Goal: Transaction & Acquisition: Book appointment/travel/reservation

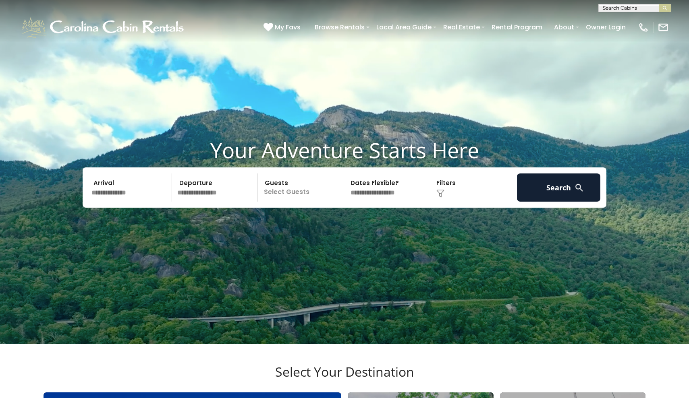
click at [111, 202] on input "text" at bounding box center [130, 188] width 83 height 28
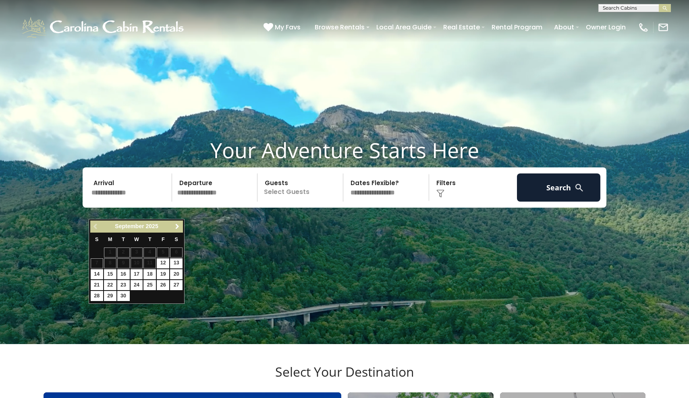
click at [177, 226] on span "Next" at bounding box center [177, 226] width 6 height 6
click at [163, 262] on link "10" at bounding box center [163, 264] width 12 height 10
type input "********"
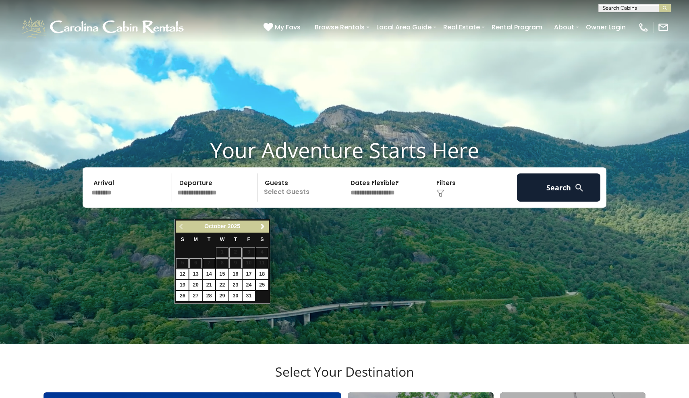
click at [184, 274] on link "12" at bounding box center [182, 274] width 12 height 10
type input "********"
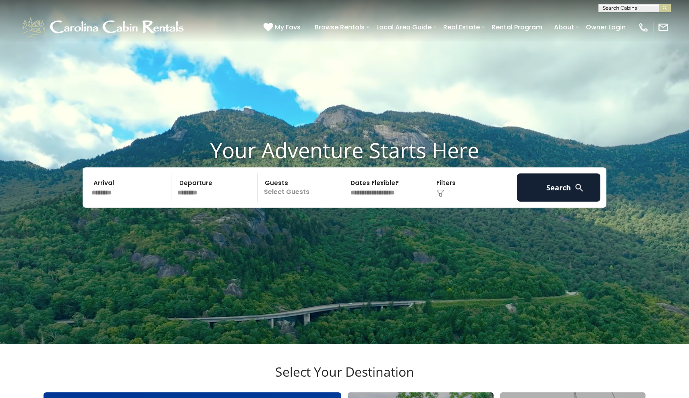
click at [277, 202] on p "Select Guests" at bounding box center [301, 188] width 83 height 28
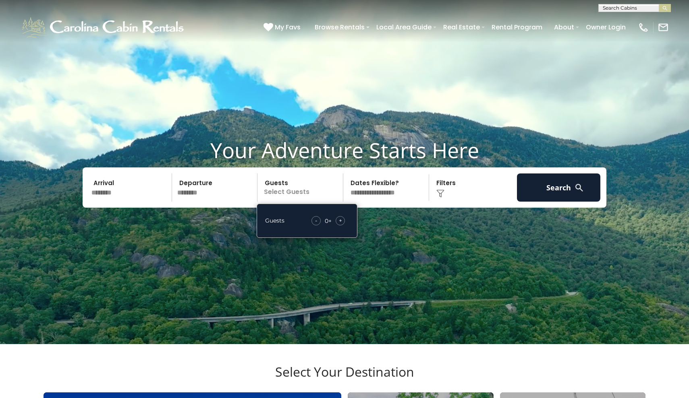
click at [343, 226] on div "+" at bounding box center [339, 220] width 9 height 9
click at [432, 252] on video at bounding box center [344, 172] width 689 height 344
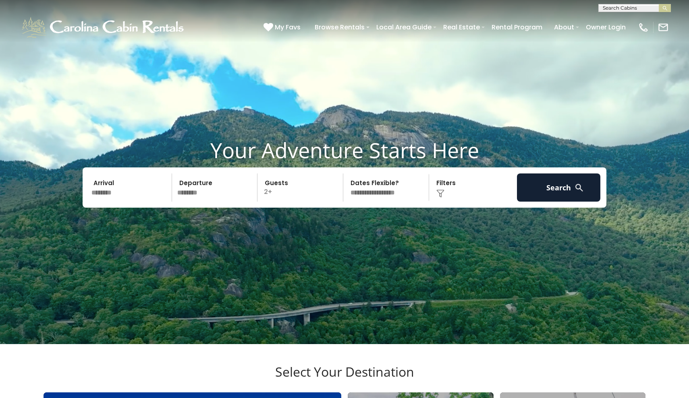
click at [437, 198] on img at bounding box center [440, 194] width 8 height 8
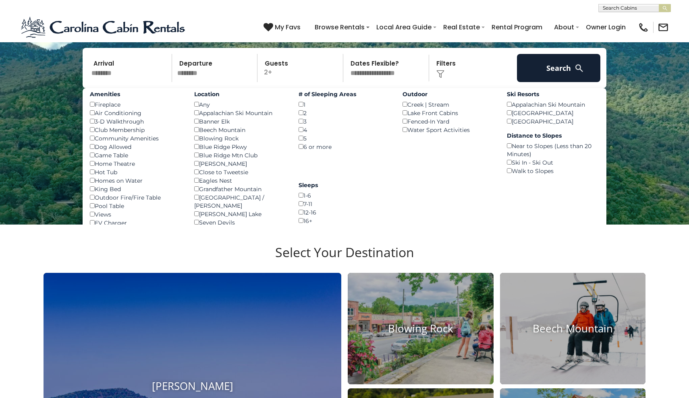
scroll to position [121, 0]
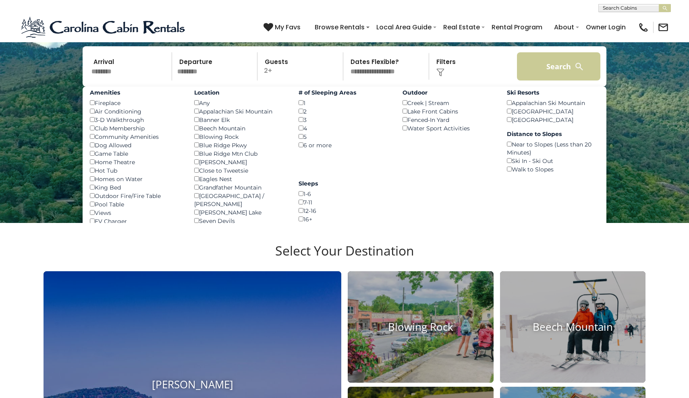
click at [554, 81] on button "Search" at bounding box center [558, 66] width 83 height 28
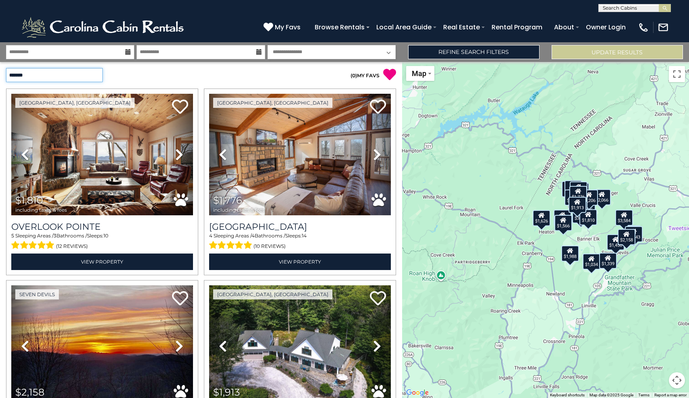
select select "*********"
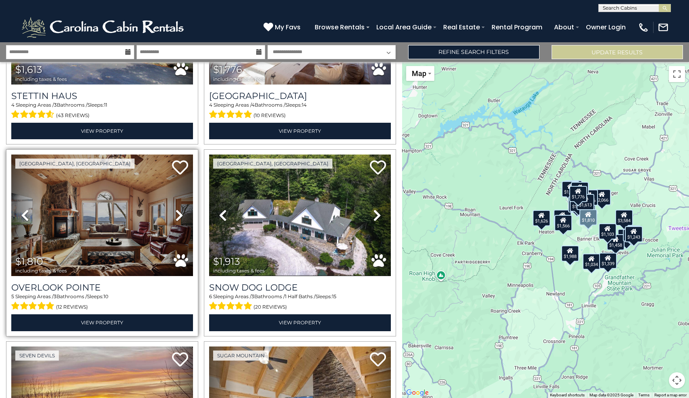
scroll to position [133, 0]
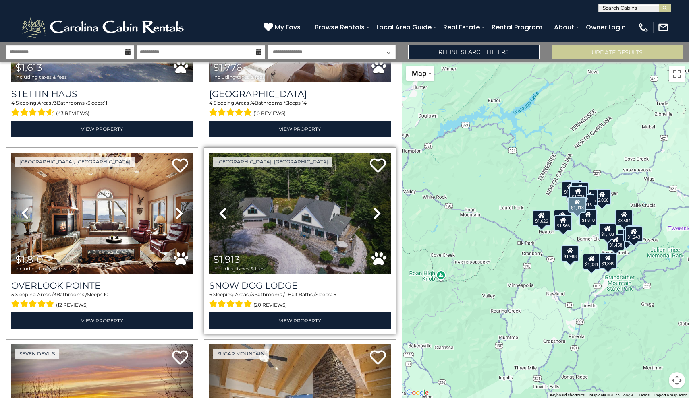
click at [376, 214] on icon at bounding box center [377, 213] width 8 height 13
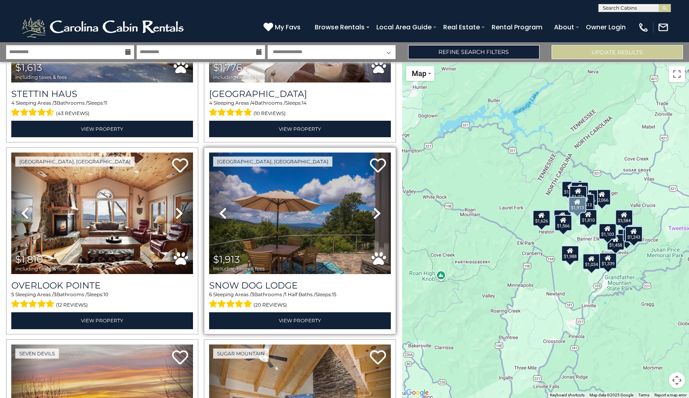
click at [376, 214] on icon at bounding box center [377, 213] width 8 height 13
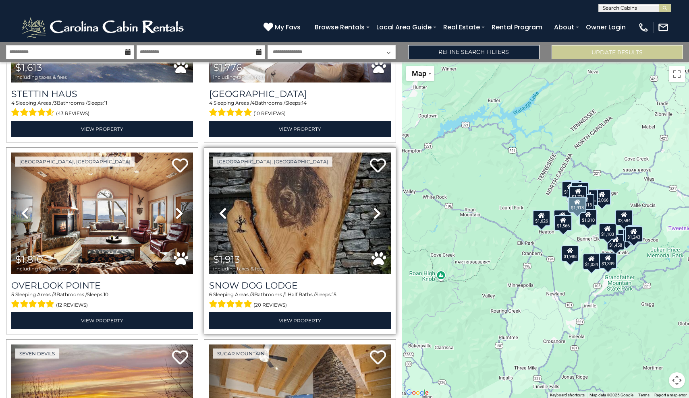
click at [376, 214] on icon at bounding box center [377, 213] width 8 height 13
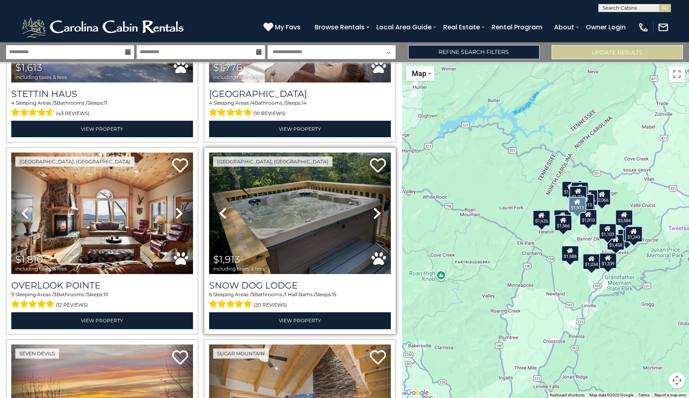
click at [376, 214] on icon at bounding box center [377, 213] width 8 height 13
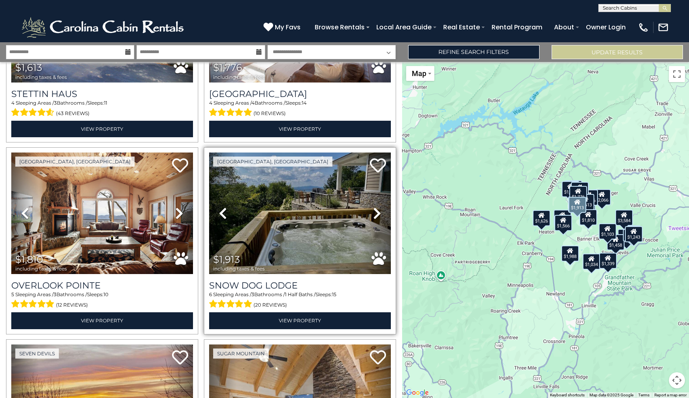
click at [376, 214] on icon at bounding box center [377, 213] width 8 height 13
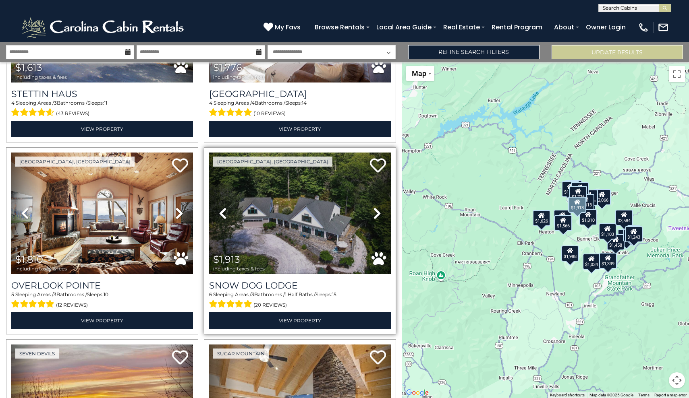
click at [376, 214] on icon at bounding box center [377, 213] width 8 height 13
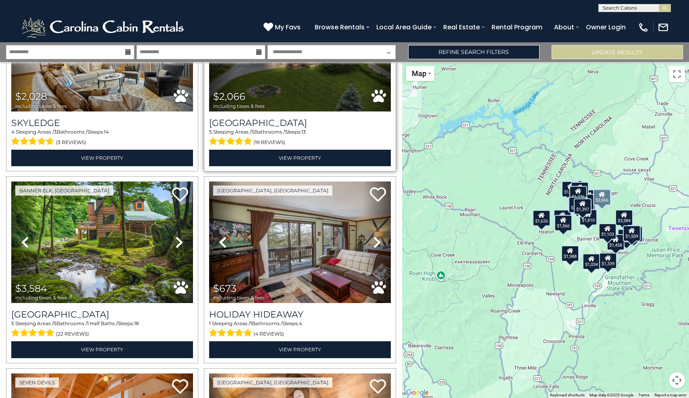
scroll to position [1465, 0]
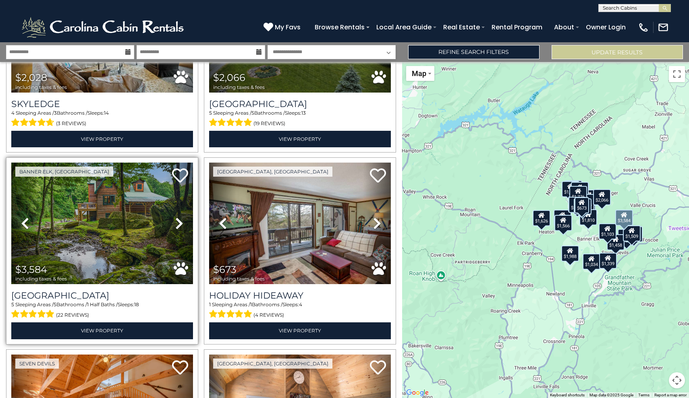
click at [177, 219] on icon at bounding box center [179, 223] width 8 height 13
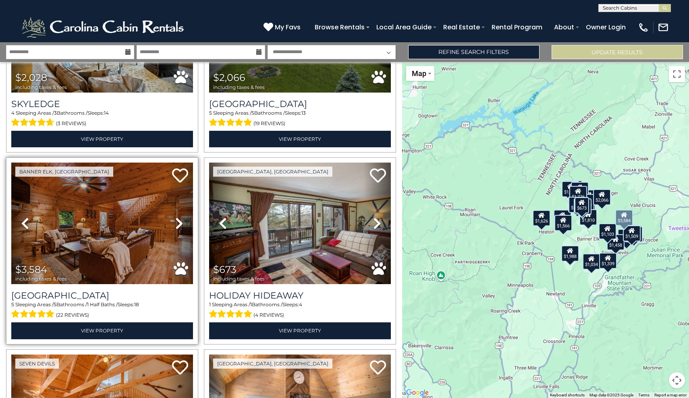
click at [177, 219] on icon at bounding box center [179, 223] width 8 height 13
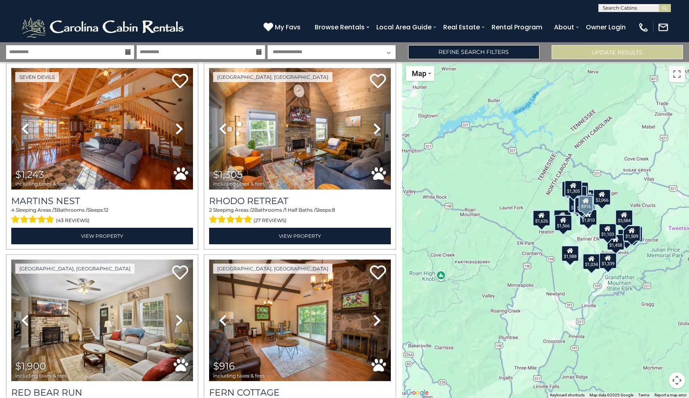
scroll to position [1743, 0]
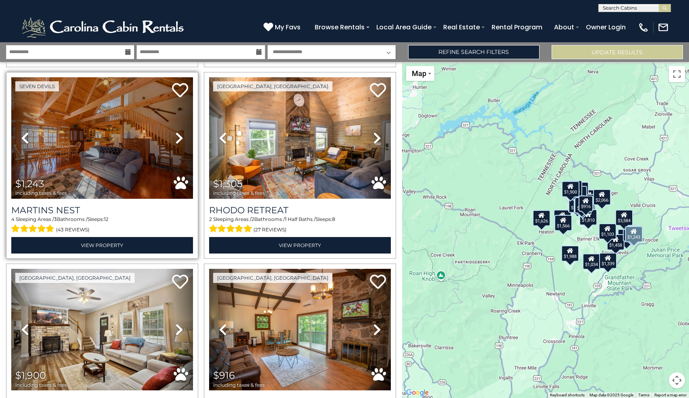
click at [177, 135] on icon at bounding box center [179, 138] width 8 height 13
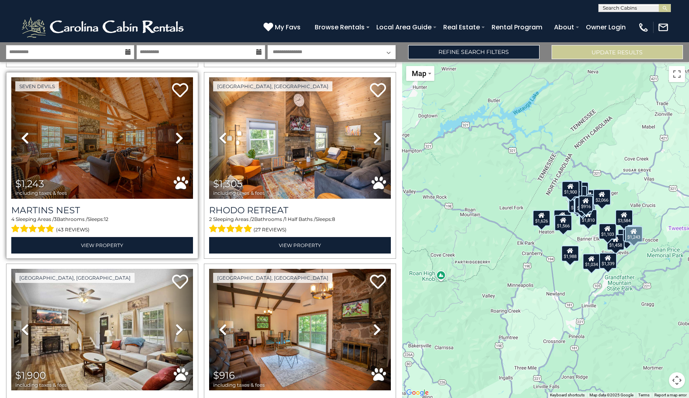
click at [177, 135] on icon at bounding box center [179, 138] width 8 height 13
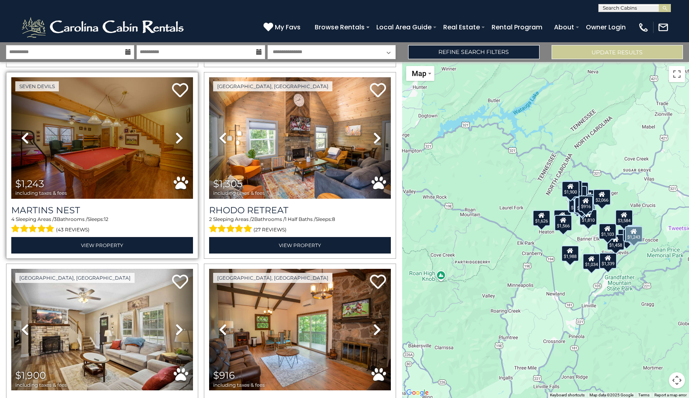
click at [177, 135] on icon at bounding box center [179, 138] width 8 height 13
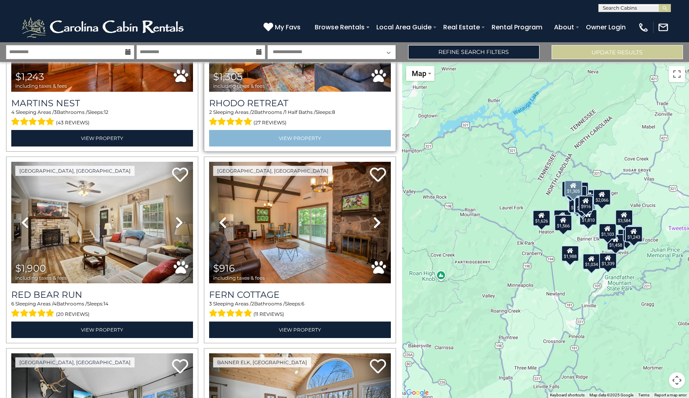
scroll to position [1853, 0]
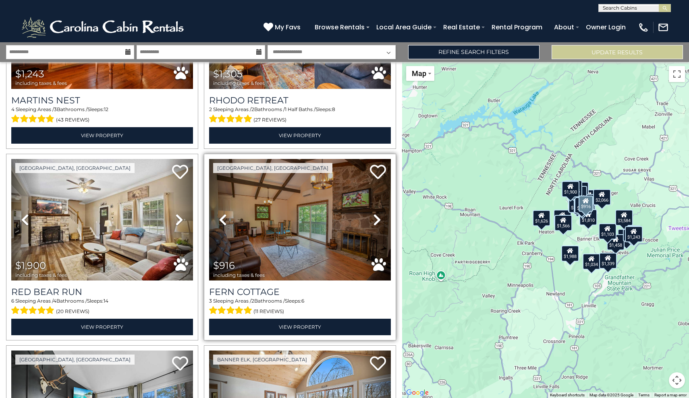
click at [375, 217] on icon at bounding box center [377, 219] width 8 height 13
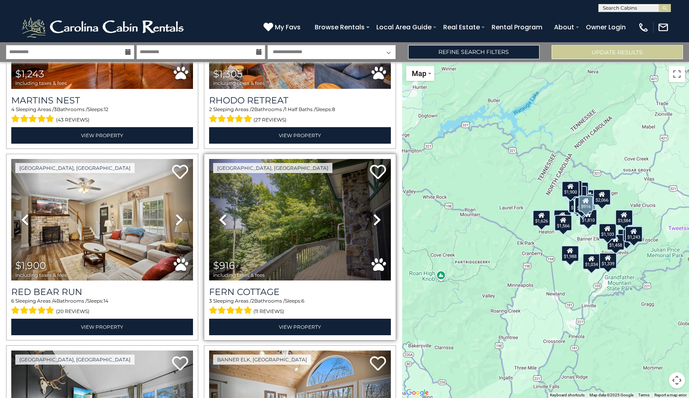
click at [376, 217] on icon at bounding box center [377, 219] width 8 height 13
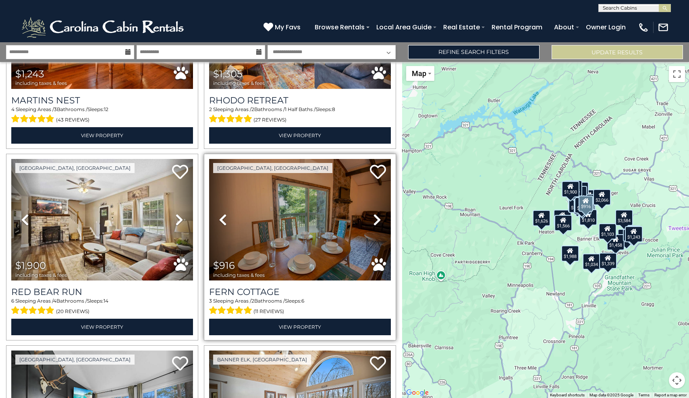
click at [376, 217] on icon at bounding box center [377, 219] width 8 height 13
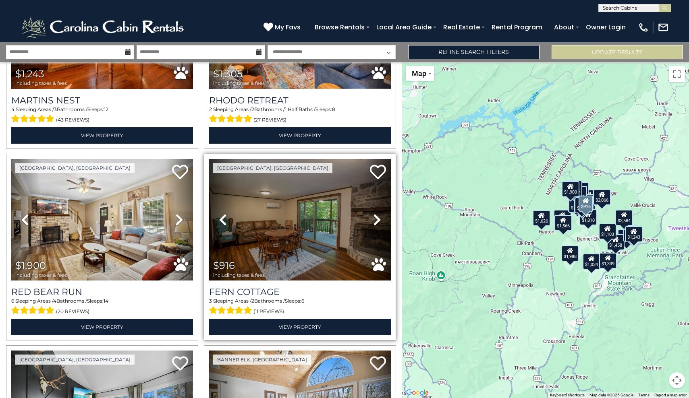
click at [376, 217] on icon at bounding box center [377, 219] width 8 height 13
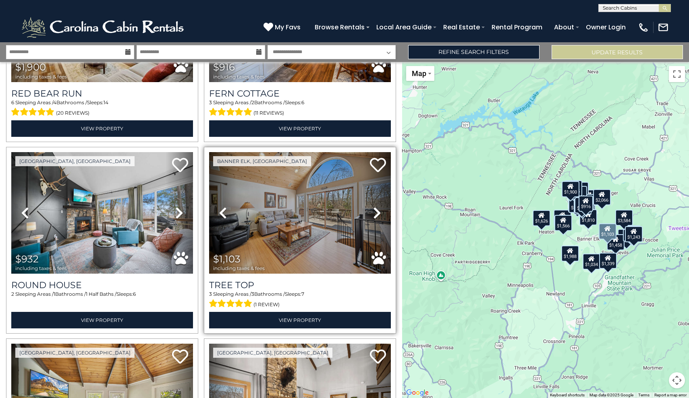
scroll to position [2058, 0]
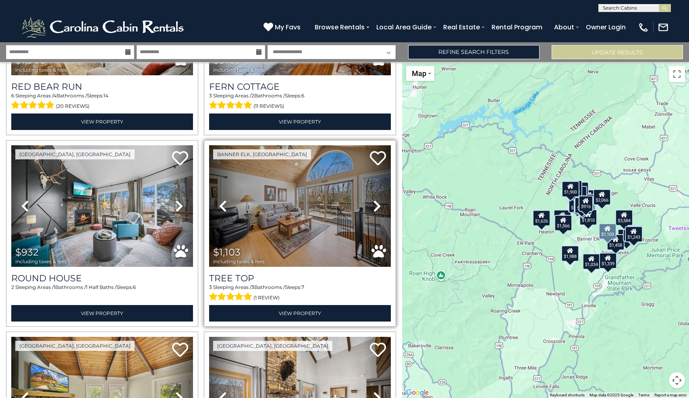
click at [377, 203] on icon at bounding box center [377, 206] width 8 height 13
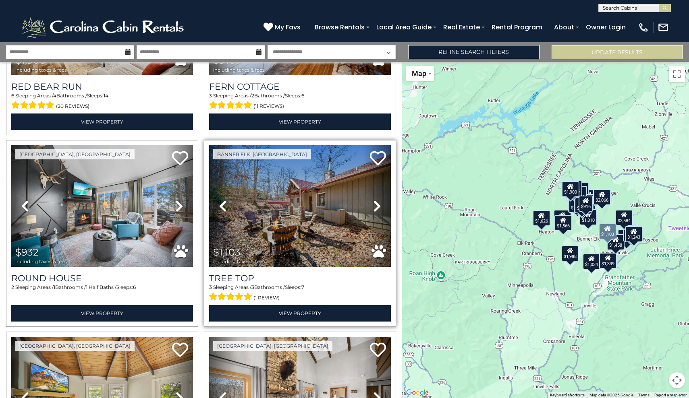
click at [377, 203] on icon at bounding box center [377, 206] width 8 height 13
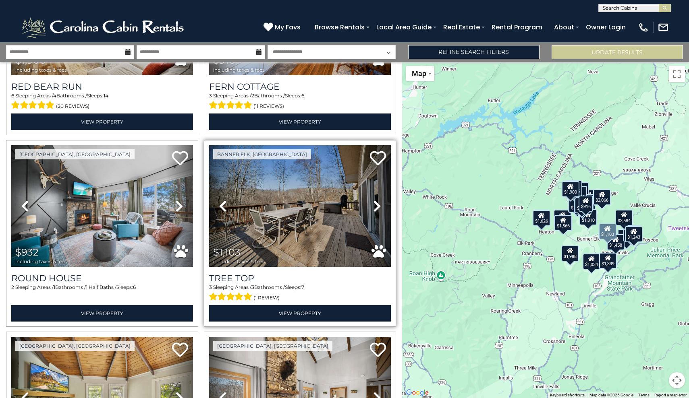
click at [377, 203] on icon at bounding box center [377, 206] width 8 height 13
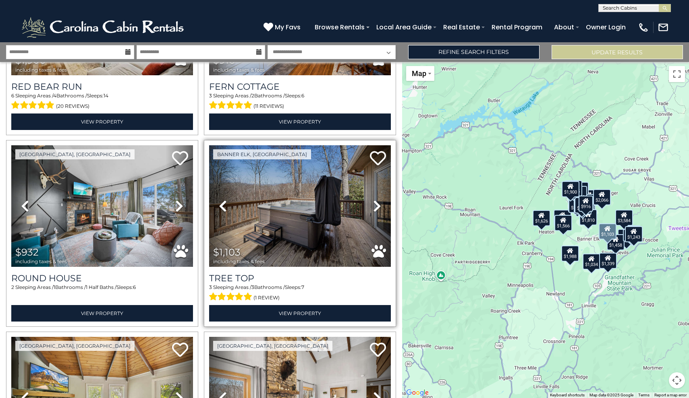
click at [377, 203] on icon at bounding box center [377, 206] width 8 height 13
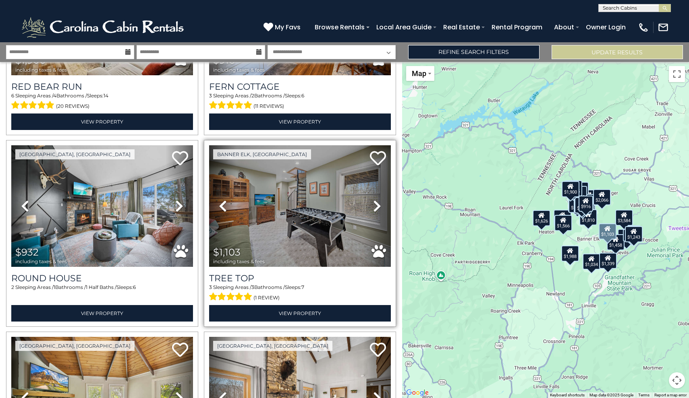
click at [377, 203] on icon at bounding box center [377, 206] width 8 height 13
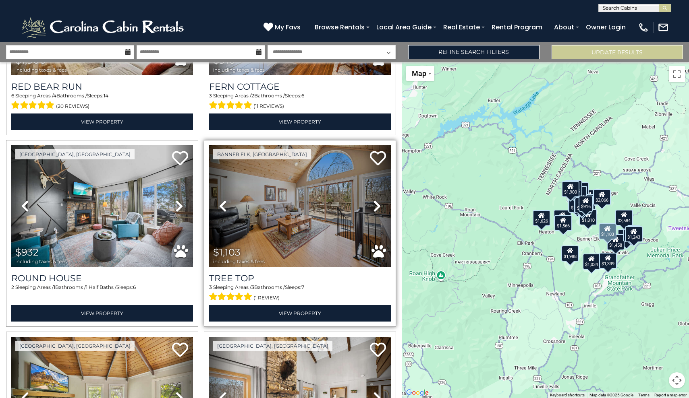
click at [377, 203] on icon at bounding box center [377, 206] width 8 height 13
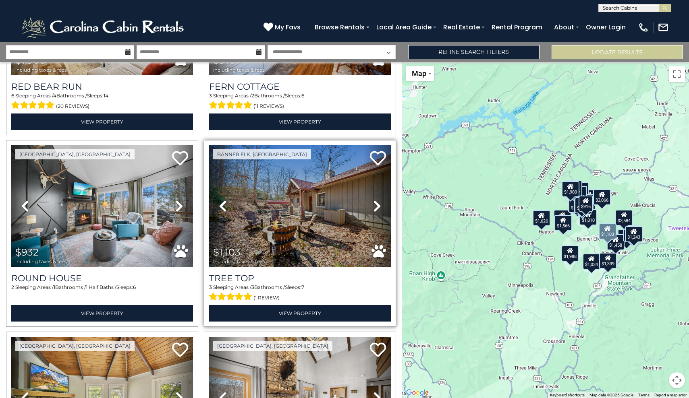
click at [377, 203] on icon at bounding box center [377, 206] width 8 height 13
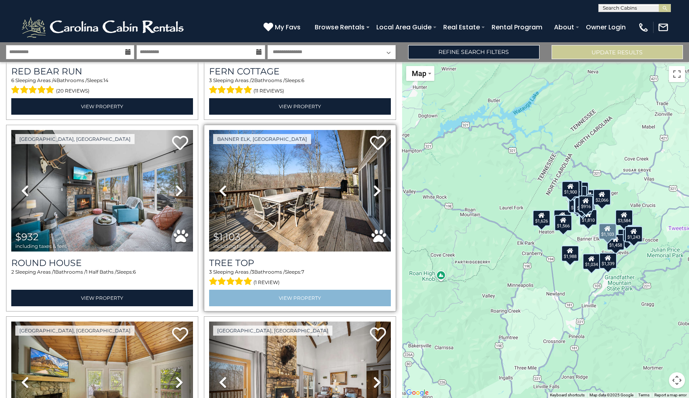
scroll to position [2086, 0]
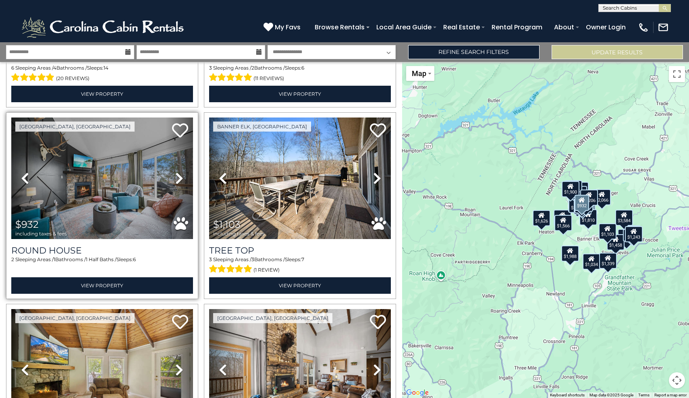
click at [177, 174] on icon at bounding box center [179, 178] width 8 height 13
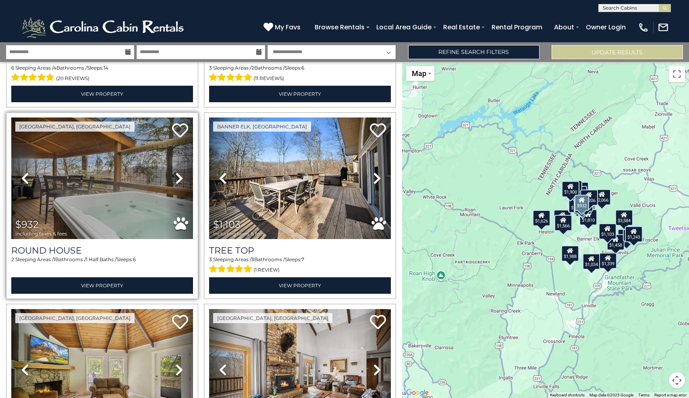
click at [177, 174] on icon at bounding box center [179, 178] width 8 height 13
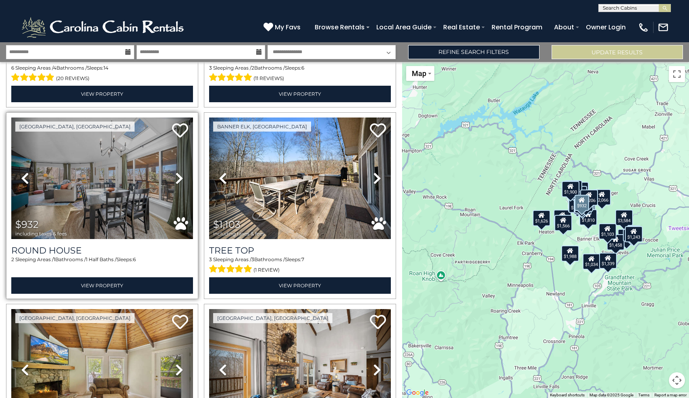
click at [177, 174] on icon at bounding box center [179, 178] width 8 height 13
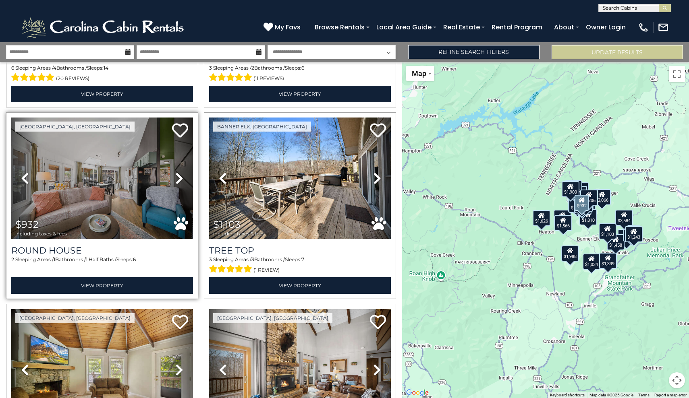
click at [177, 174] on icon at bounding box center [179, 178] width 8 height 13
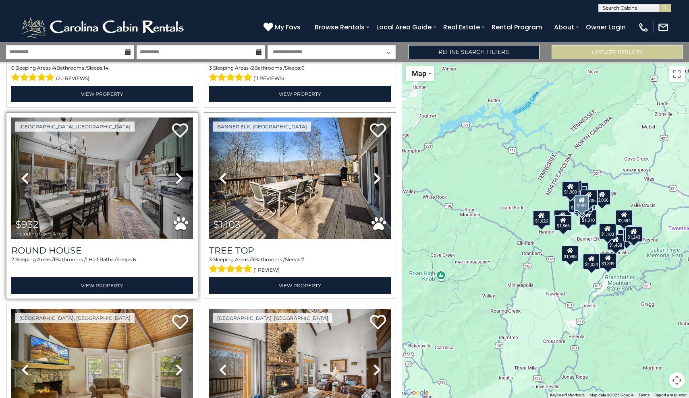
click at [177, 174] on icon at bounding box center [179, 178] width 8 height 13
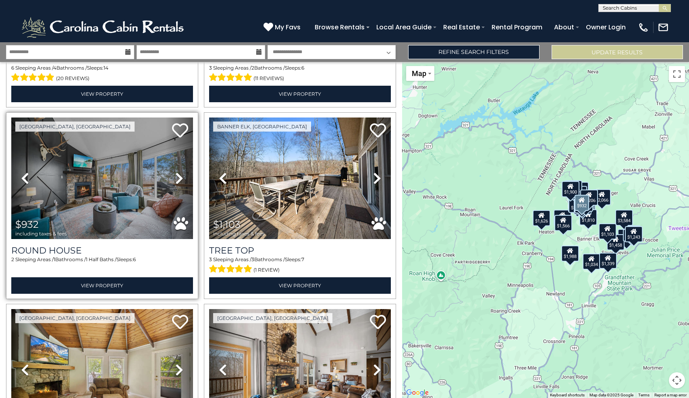
click at [177, 174] on icon at bounding box center [179, 178] width 8 height 13
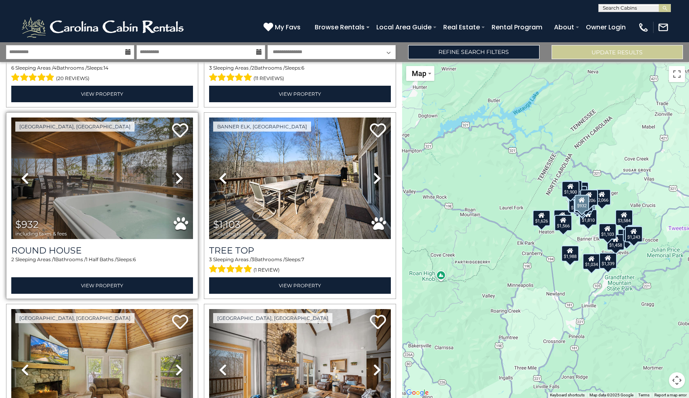
click at [177, 174] on icon at bounding box center [179, 178] width 8 height 13
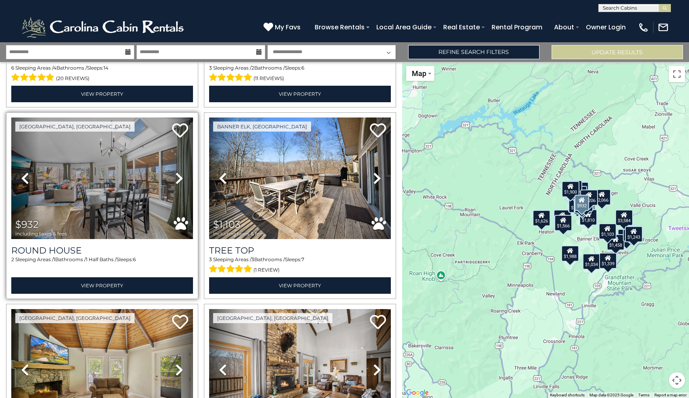
click at [177, 174] on icon at bounding box center [179, 178] width 8 height 13
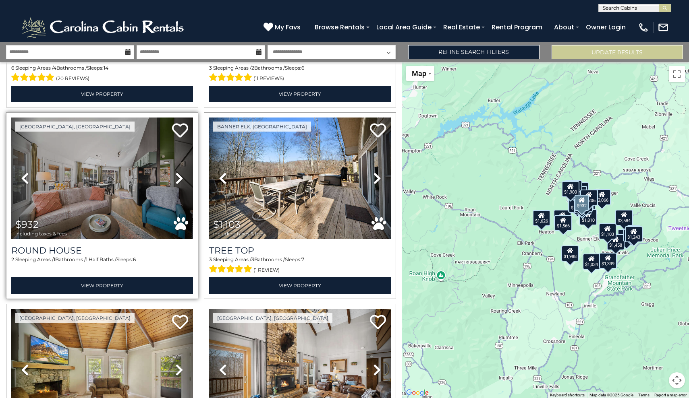
click at [177, 174] on icon at bounding box center [179, 178] width 8 height 13
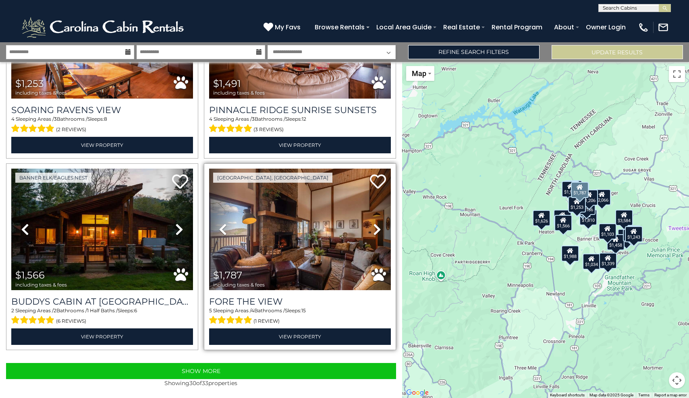
scroll to position [2610, 0]
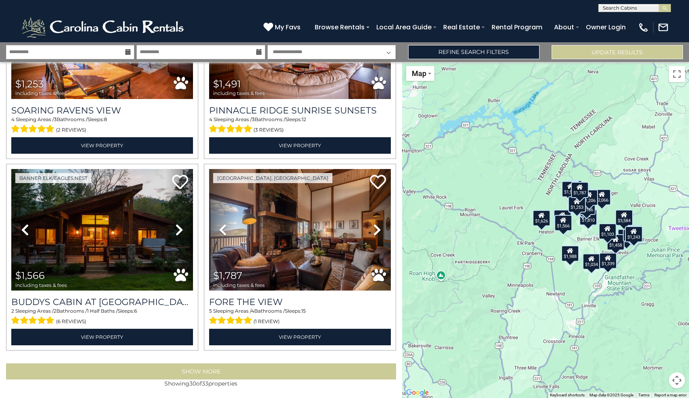
click at [209, 367] on button "Show More" at bounding box center [201, 372] width 390 height 16
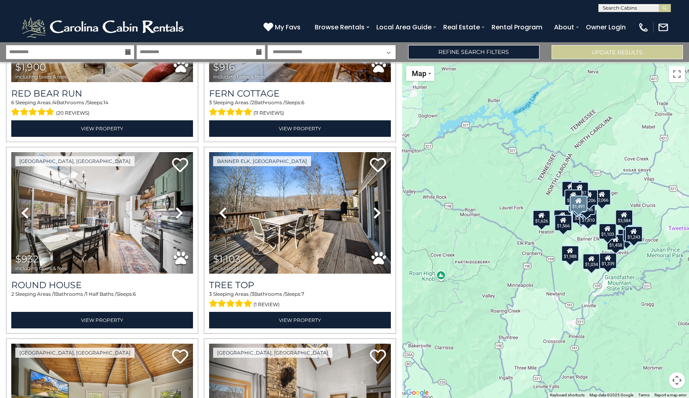
scroll to position [2048, 0]
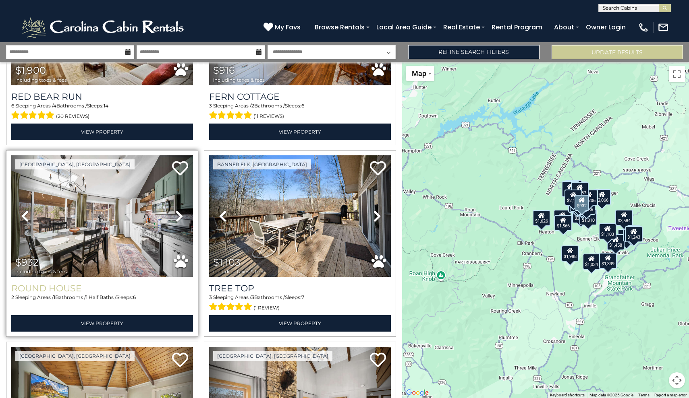
click at [52, 283] on h3 "Round House" at bounding box center [102, 288] width 182 height 11
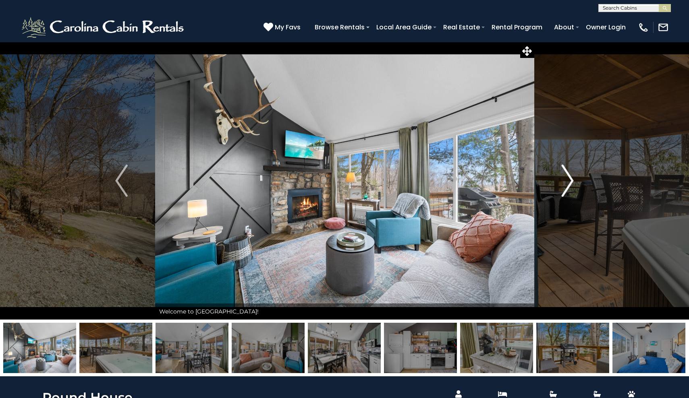
click at [566, 190] on img "Next" at bounding box center [567, 181] width 12 height 32
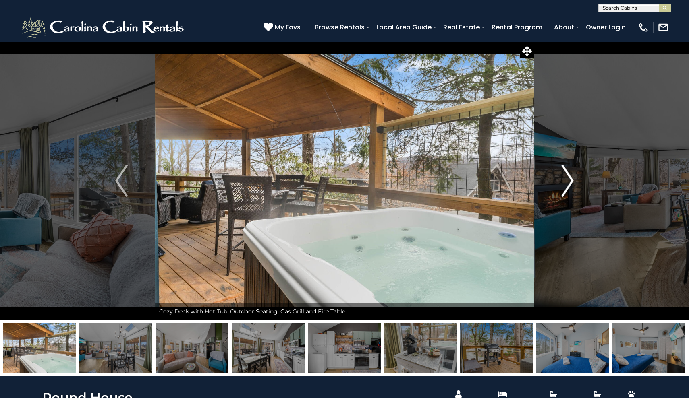
click at [566, 188] on img "Next" at bounding box center [567, 181] width 12 height 32
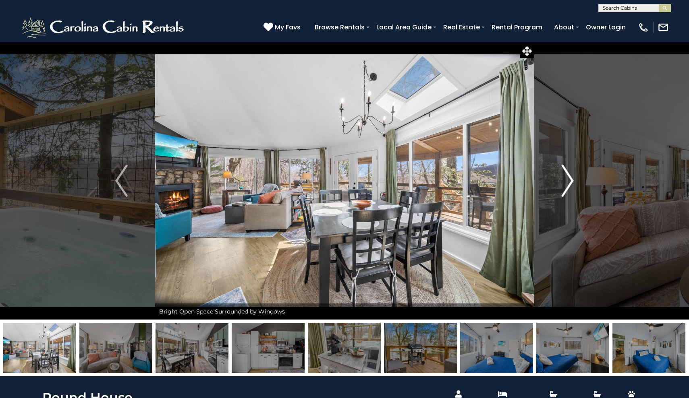
click at [566, 188] on img "Next" at bounding box center [567, 181] width 12 height 32
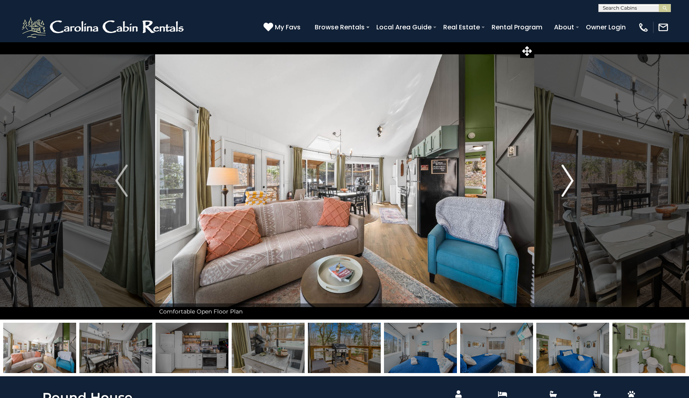
click at [566, 188] on img "Next" at bounding box center [567, 181] width 12 height 32
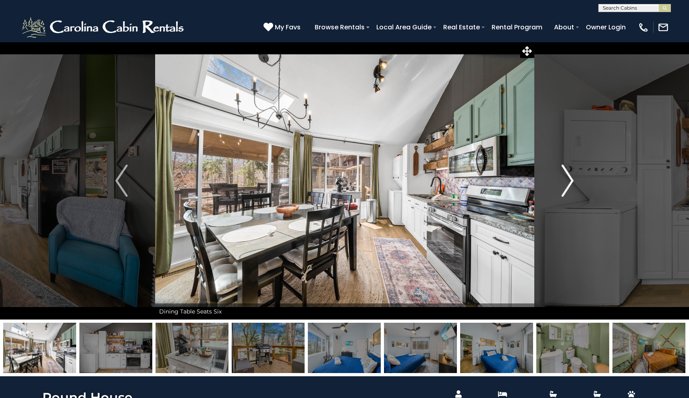
click at [566, 188] on img "Next" at bounding box center [567, 181] width 12 height 32
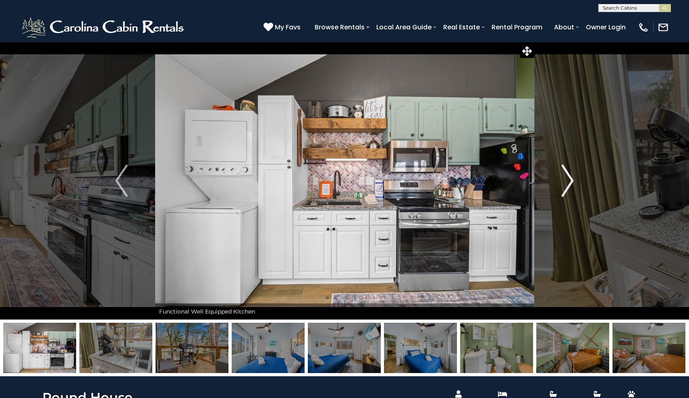
click at [566, 188] on img "Next" at bounding box center [567, 181] width 12 height 32
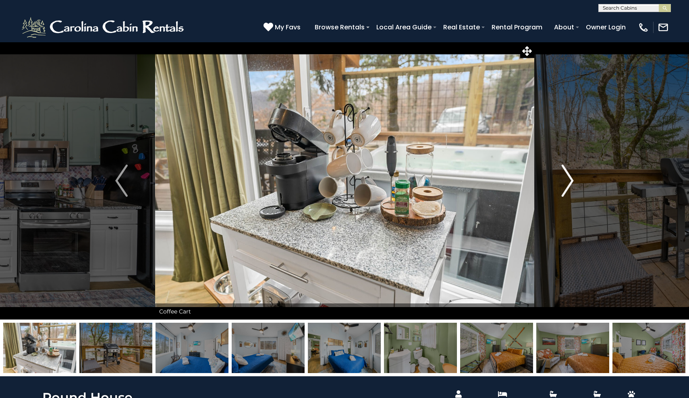
click at [566, 188] on img "Next" at bounding box center [567, 181] width 12 height 32
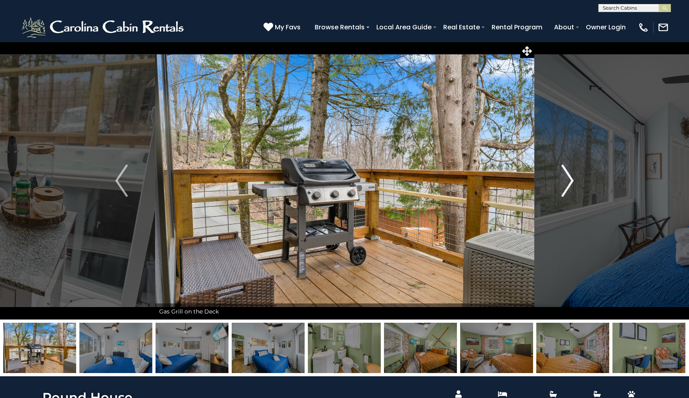
click at [566, 188] on img "Next" at bounding box center [567, 181] width 12 height 32
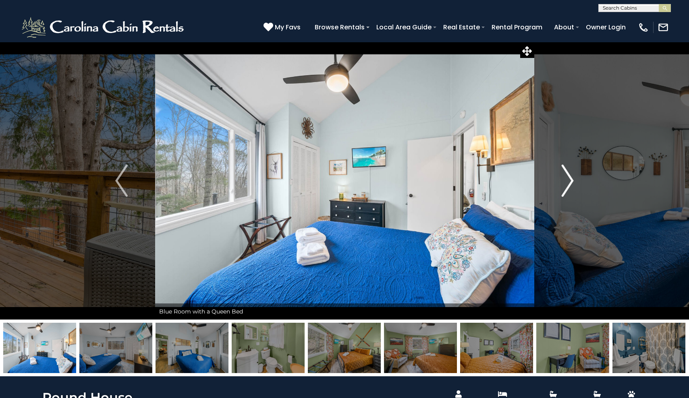
click at [566, 188] on img "Next" at bounding box center [567, 181] width 12 height 32
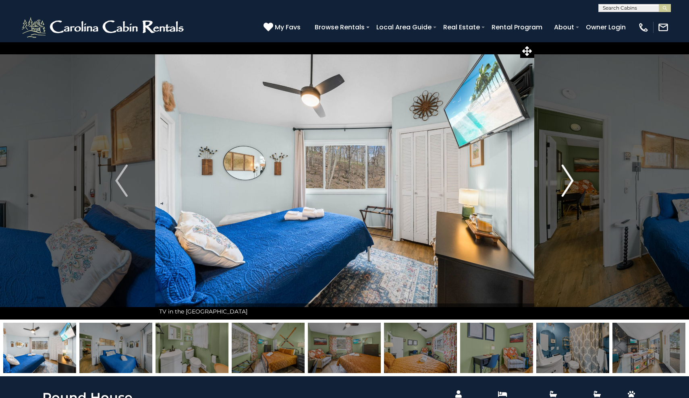
click at [566, 188] on img "Next" at bounding box center [567, 181] width 12 height 32
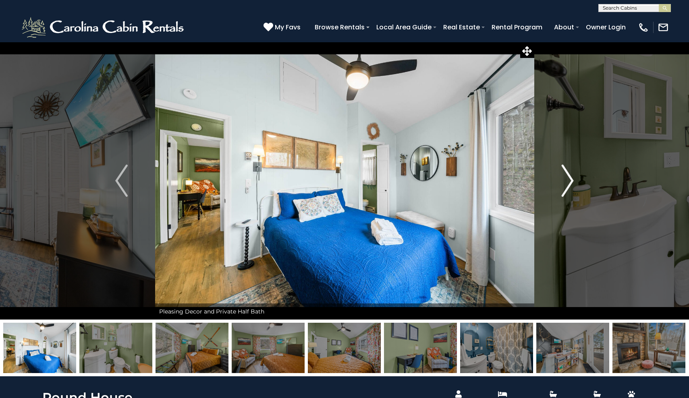
click at [566, 188] on img "Next" at bounding box center [567, 181] width 12 height 32
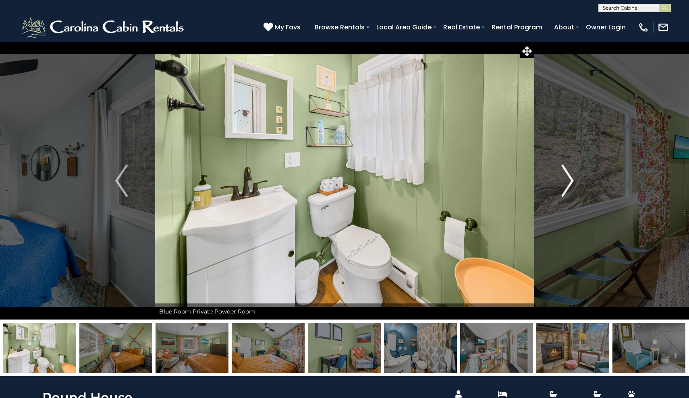
click at [566, 188] on img "Next" at bounding box center [567, 181] width 12 height 32
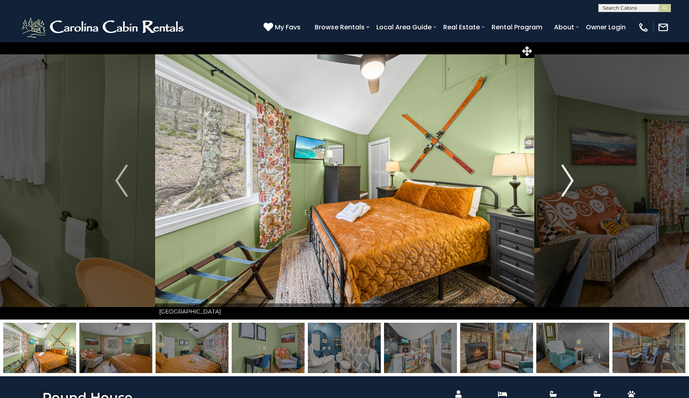
click at [566, 188] on img "Next" at bounding box center [567, 181] width 12 height 32
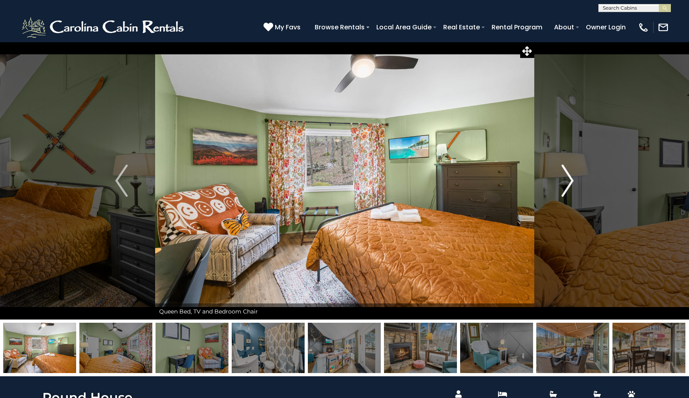
click at [566, 188] on img "Next" at bounding box center [567, 181] width 12 height 32
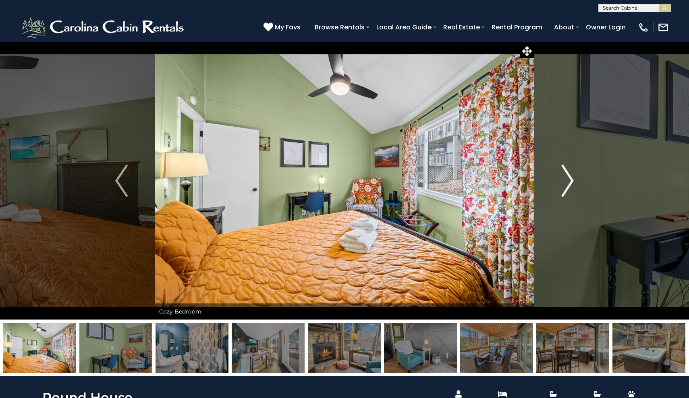
click at [566, 188] on img "Next" at bounding box center [567, 181] width 12 height 32
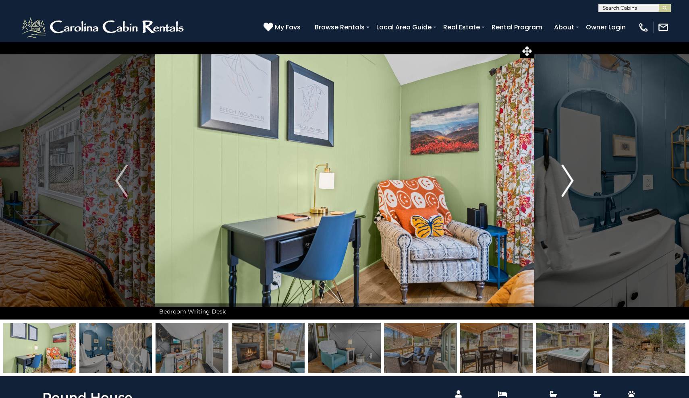
click at [566, 189] on img "Next" at bounding box center [567, 181] width 12 height 32
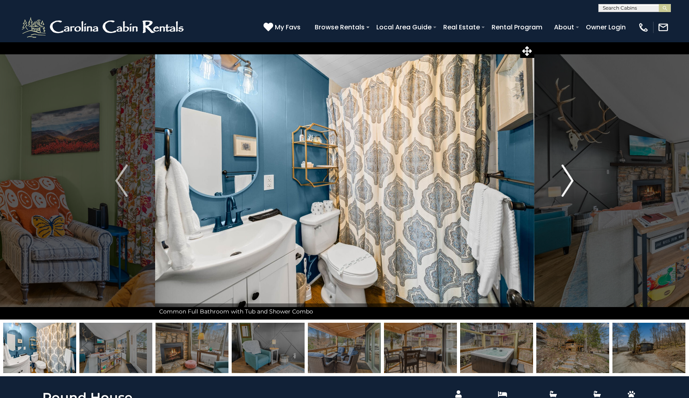
click at [566, 189] on img "Next" at bounding box center [567, 181] width 12 height 32
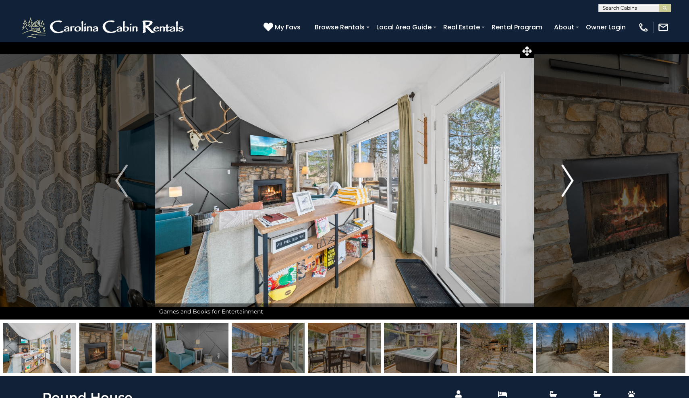
click at [566, 189] on img "Next" at bounding box center [567, 181] width 12 height 32
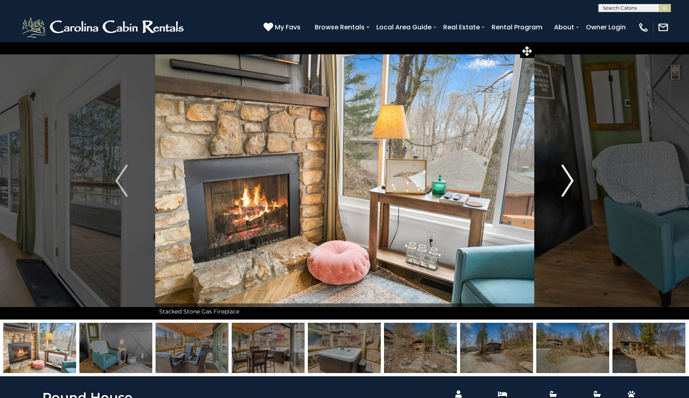
click at [566, 189] on img "Next" at bounding box center [567, 181] width 12 height 32
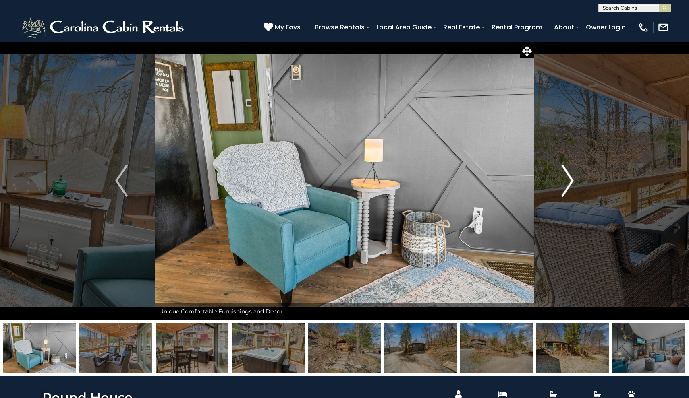
click at [566, 189] on img "Next" at bounding box center [567, 181] width 12 height 32
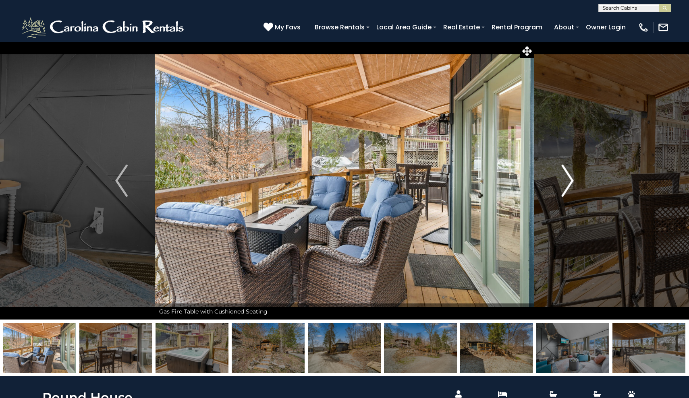
click at [566, 189] on img "Next" at bounding box center [567, 181] width 12 height 32
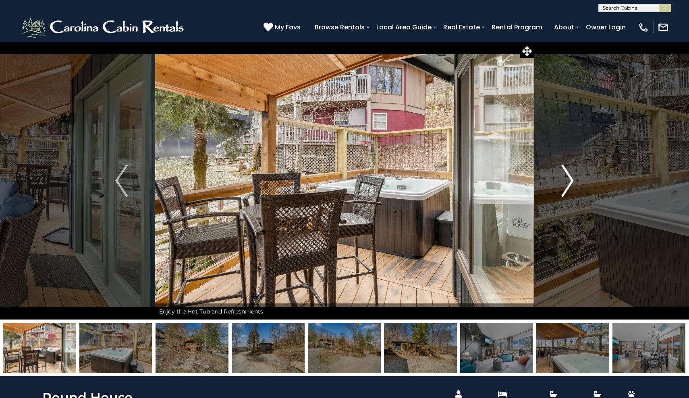
click at [566, 189] on img "Next" at bounding box center [567, 181] width 12 height 32
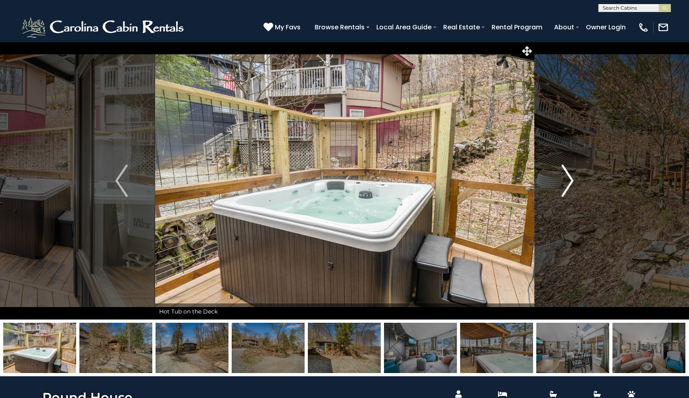
click at [566, 189] on img "Next" at bounding box center [567, 181] width 12 height 32
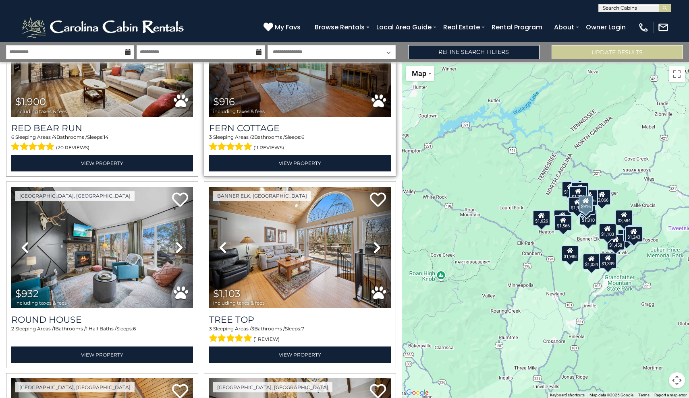
scroll to position [2017, 0]
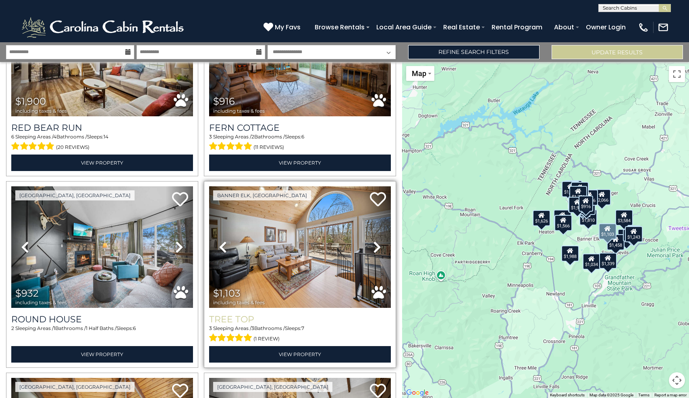
click at [242, 317] on h3 "Tree Top" at bounding box center [300, 319] width 182 height 11
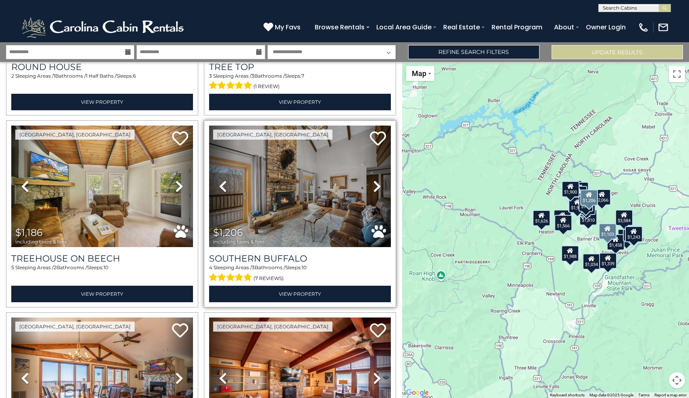
scroll to position [2270, 0]
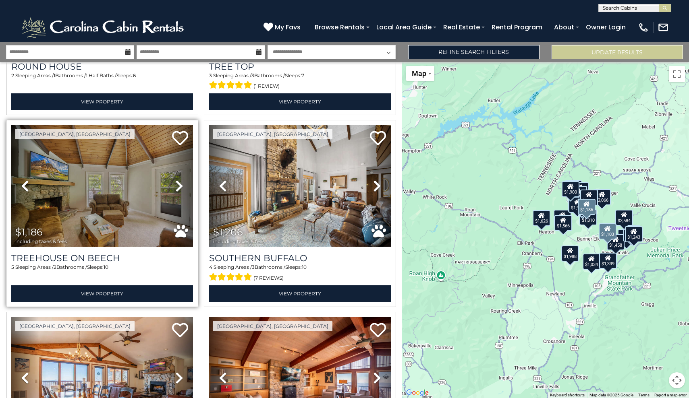
click at [178, 182] on icon at bounding box center [179, 186] width 8 height 13
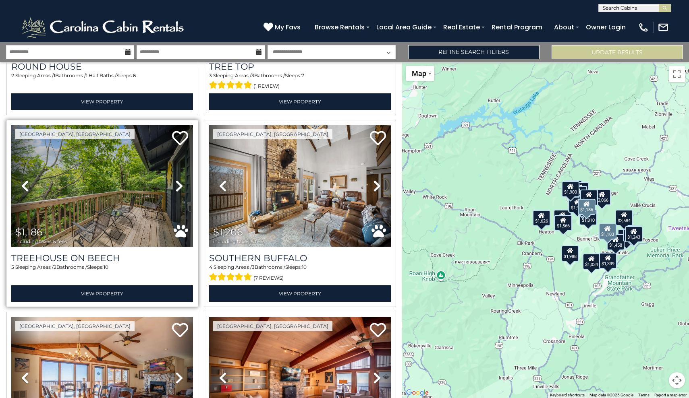
click at [179, 182] on icon at bounding box center [179, 186] width 8 height 13
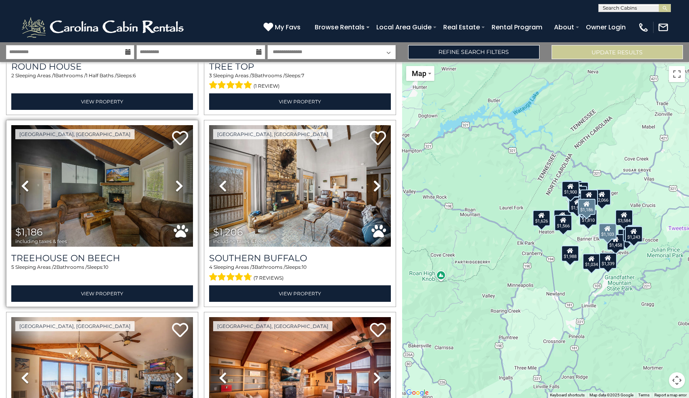
click at [180, 182] on icon at bounding box center [179, 186] width 8 height 13
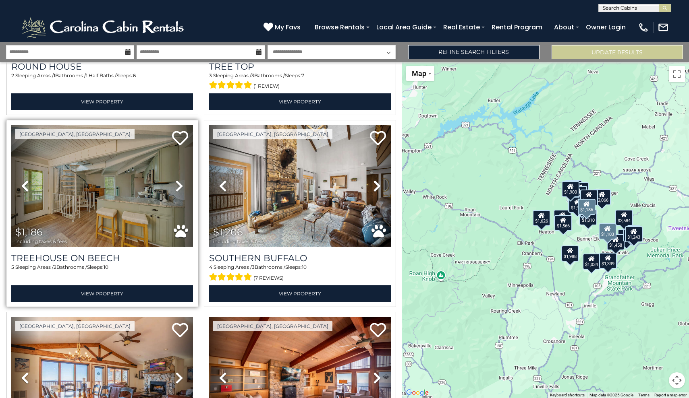
click at [180, 183] on icon at bounding box center [179, 186] width 8 height 13
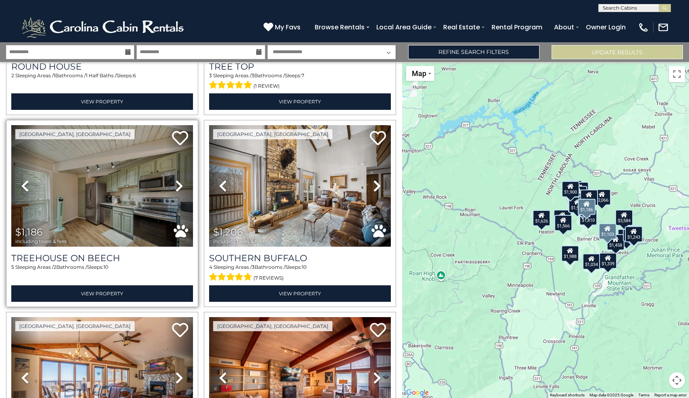
click at [180, 183] on icon at bounding box center [179, 186] width 8 height 13
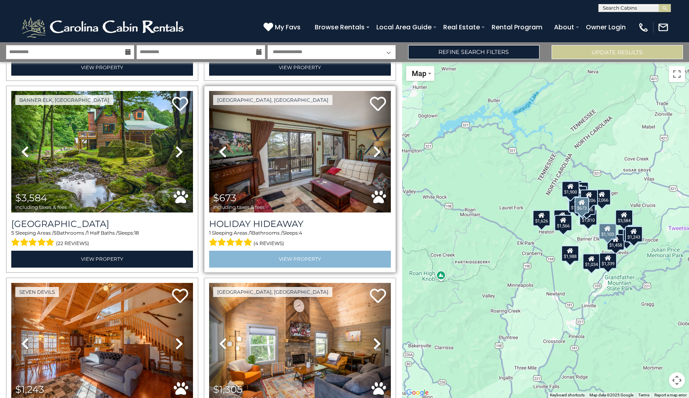
scroll to position [1535, 0]
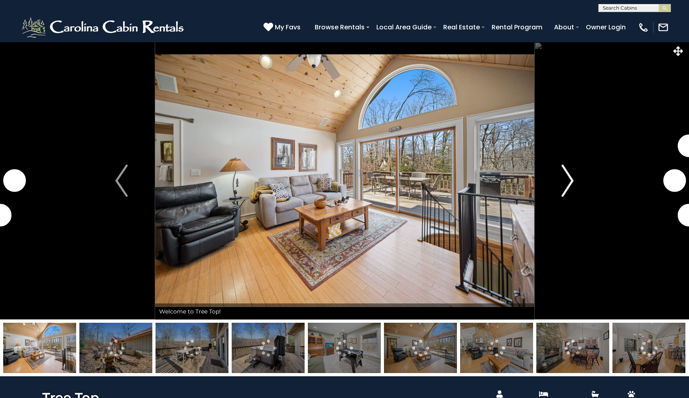
click at [573, 182] on img "Next" at bounding box center [567, 181] width 12 height 32
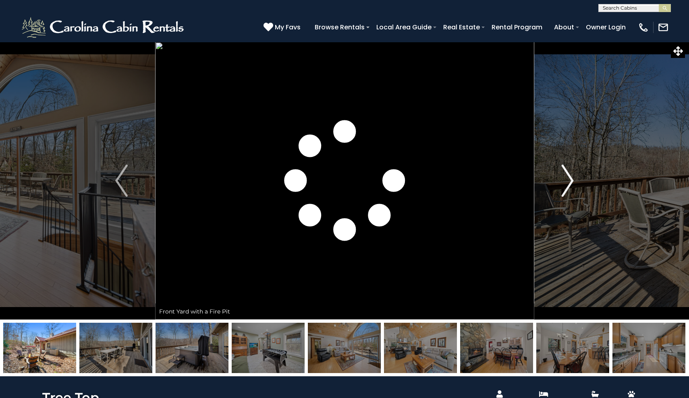
click at [566, 177] on img "Next" at bounding box center [567, 181] width 12 height 32
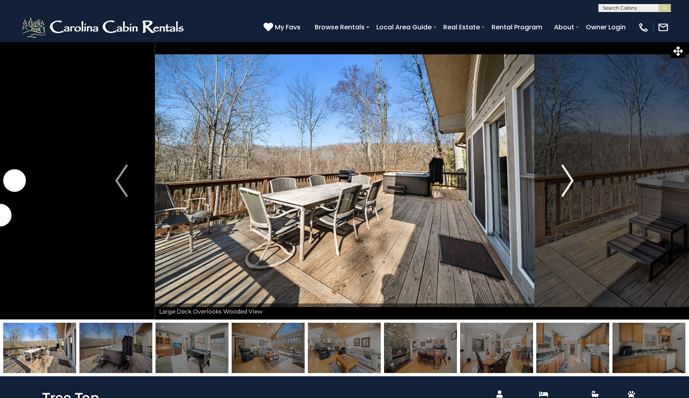
click at [571, 179] on img "Next" at bounding box center [567, 181] width 12 height 32
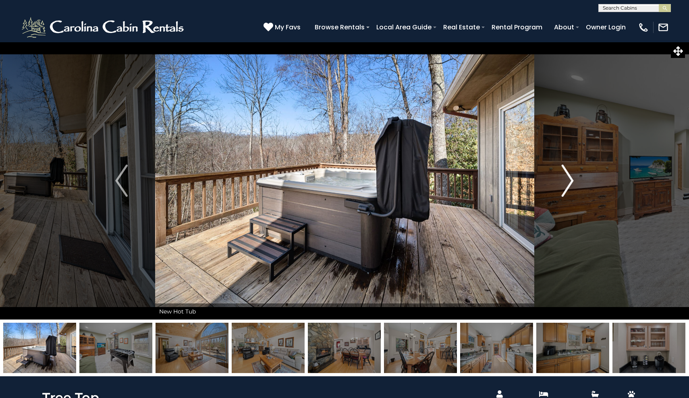
click at [571, 179] on img "Next" at bounding box center [567, 181] width 12 height 32
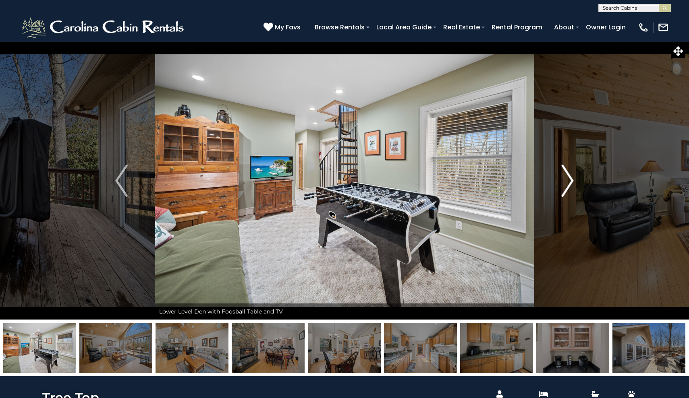
click at [571, 179] on img "Next" at bounding box center [567, 181] width 12 height 32
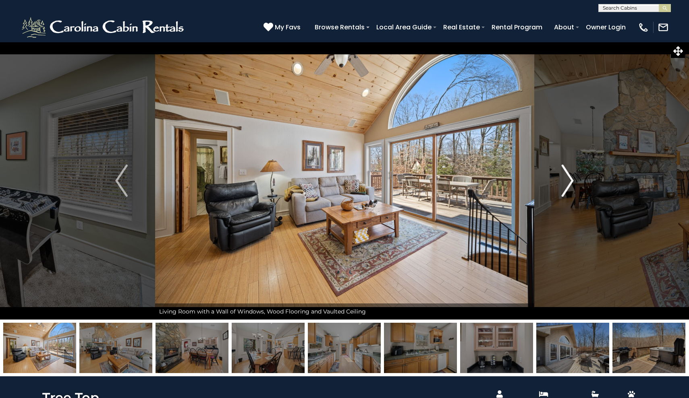
click at [571, 179] on img "Next" at bounding box center [567, 181] width 12 height 32
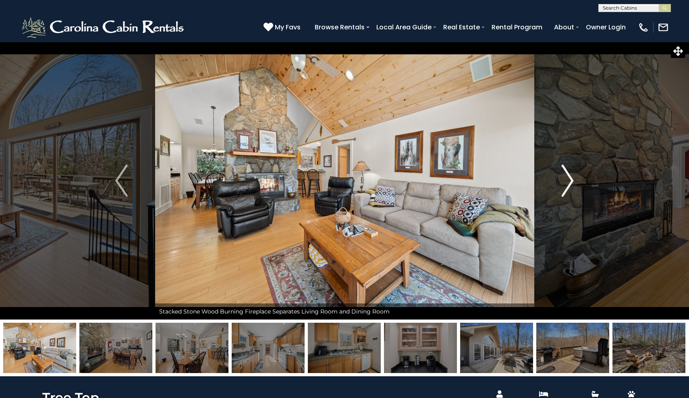
click at [571, 179] on img "Next" at bounding box center [567, 181] width 12 height 32
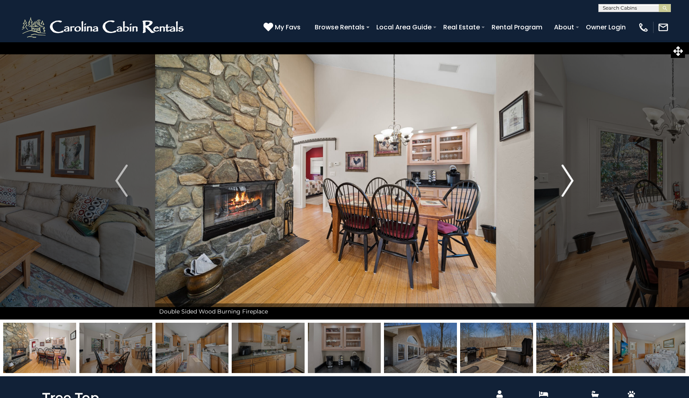
click at [571, 179] on img "Next" at bounding box center [567, 181] width 12 height 32
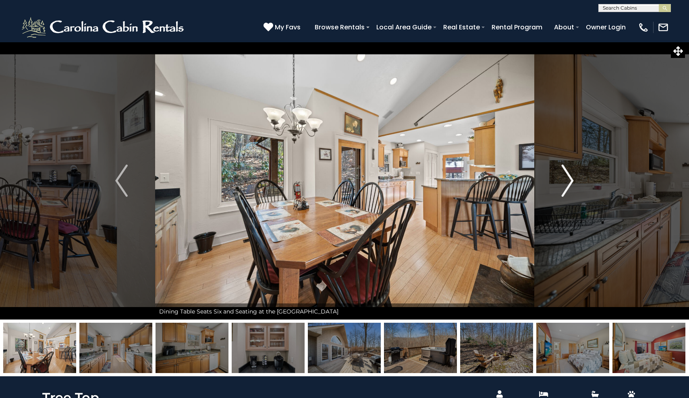
click at [571, 179] on img "Next" at bounding box center [567, 181] width 12 height 32
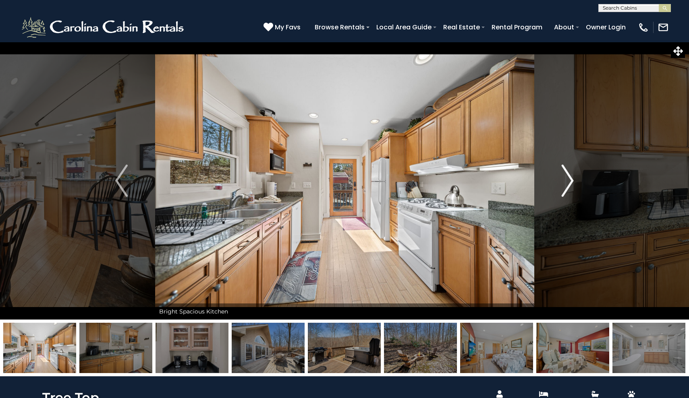
click at [571, 179] on img "Next" at bounding box center [567, 181] width 12 height 32
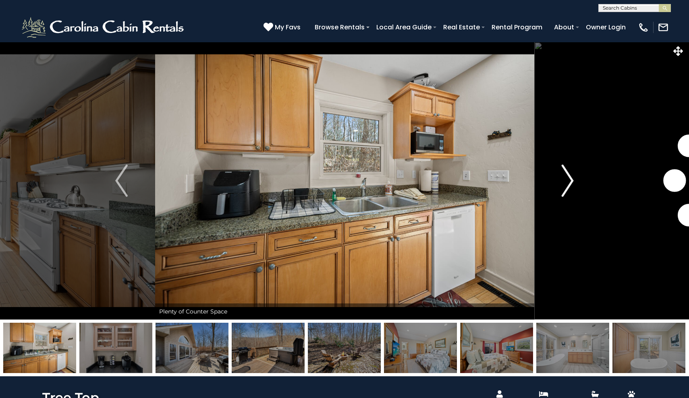
click at [571, 179] on img "Next" at bounding box center [567, 181] width 12 height 32
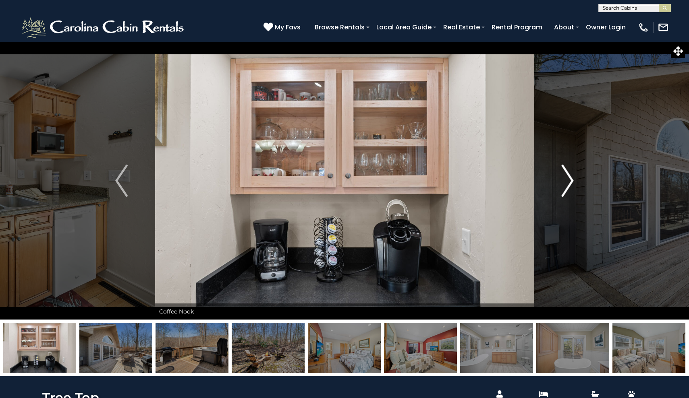
click at [571, 179] on img "Next" at bounding box center [567, 181] width 12 height 32
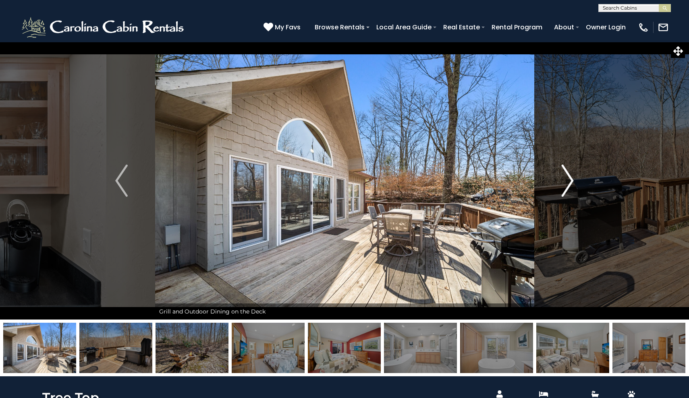
click at [571, 179] on img "Next" at bounding box center [567, 181] width 12 height 32
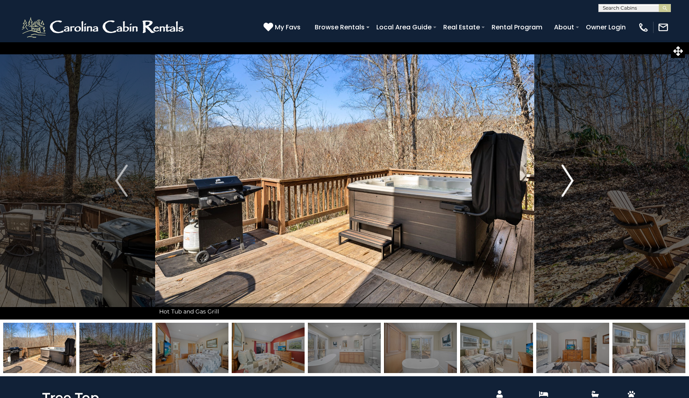
click at [571, 179] on img "Next" at bounding box center [567, 181] width 12 height 32
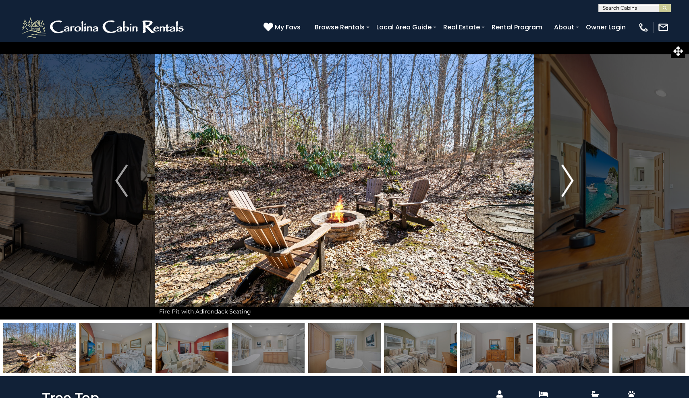
click at [571, 179] on img "Next" at bounding box center [567, 181] width 12 height 32
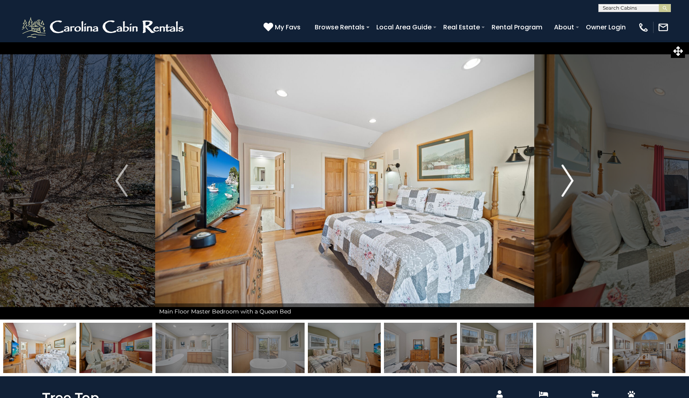
click at [569, 181] on img "Next" at bounding box center [567, 181] width 12 height 32
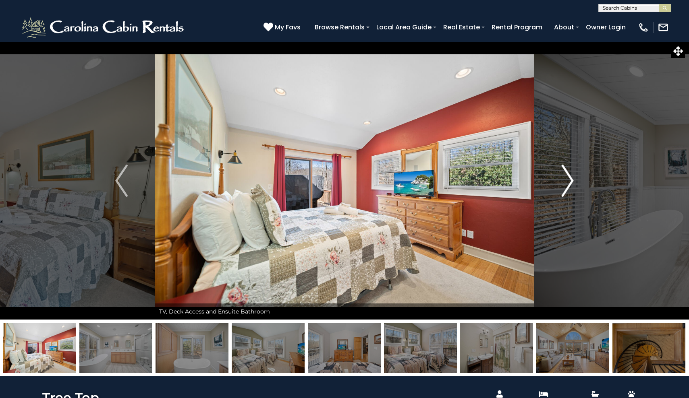
click at [569, 181] on img "Next" at bounding box center [567, 181] width 12 height 32
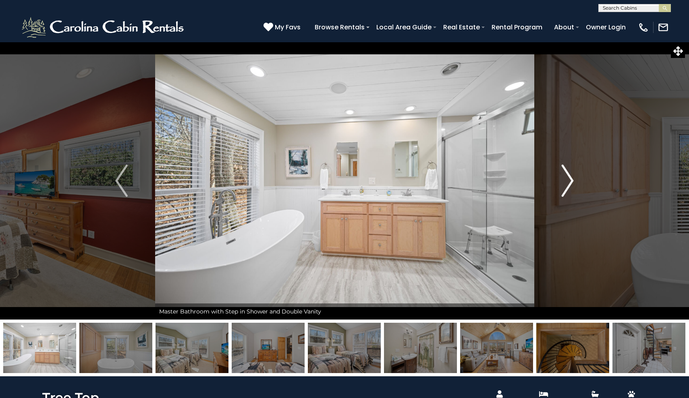
click at [569, 181] on img "Next" at bounding box center [567, 181] width 12 height 32
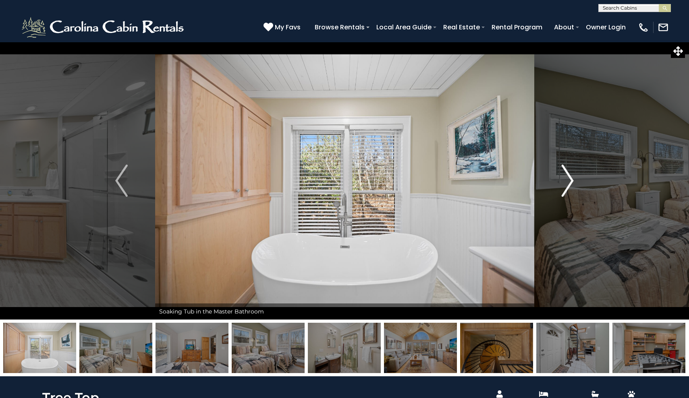
click at [569, 181] on img "Next" at bounding box center [567, 181] width 12 height 32
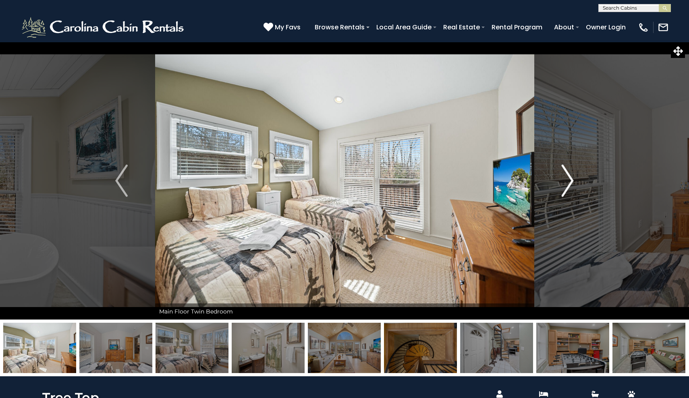
click at [568, 185] on img "Next" at bounding box center [567, 181] width 12 height 32
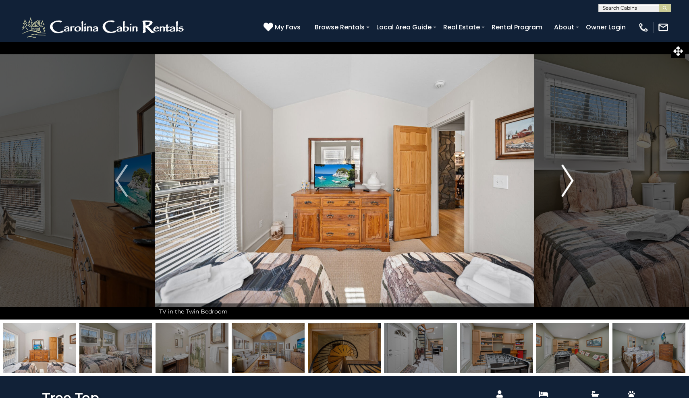
click at [568, 185] on img "Next" at bounding box center [567, 181] width 12 height 32
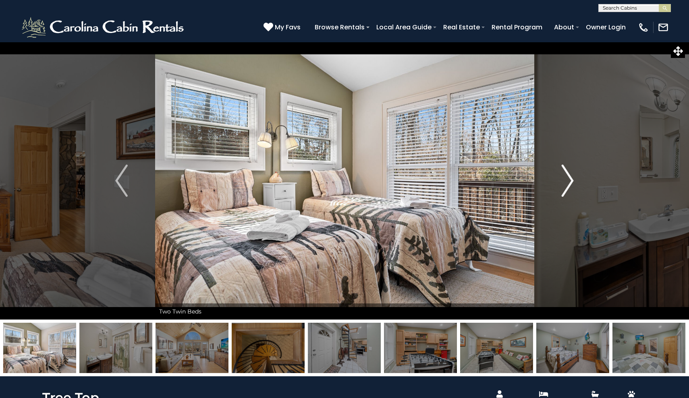
click at [571, 178] on img "Next" at bounding box center [567, 181] width 12 height 32
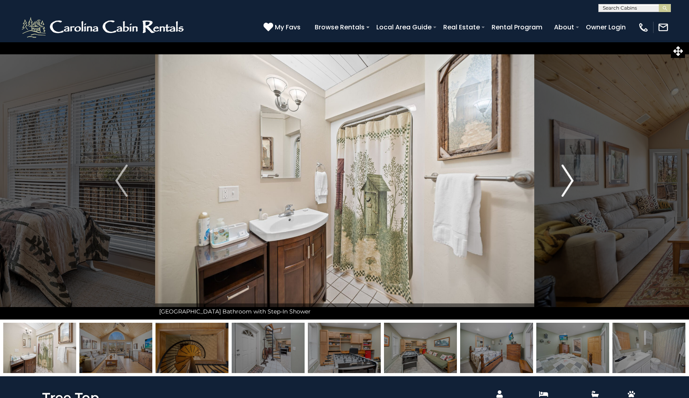
click at [571, 178] on img "Next" at bounding box center [567, 181] width 12 height 32
